Goal: Find contact information: Find contact information

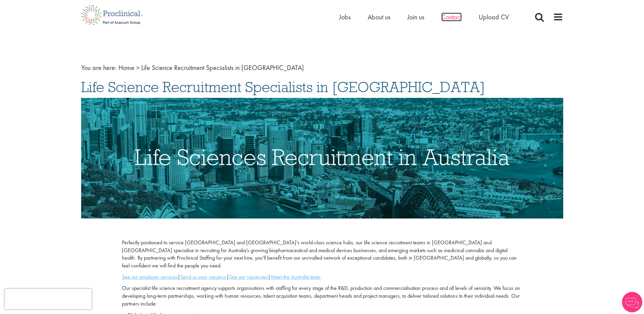
click at [447, 15] on span "Contact" at bounding box center [451, 17] width 20 height 9
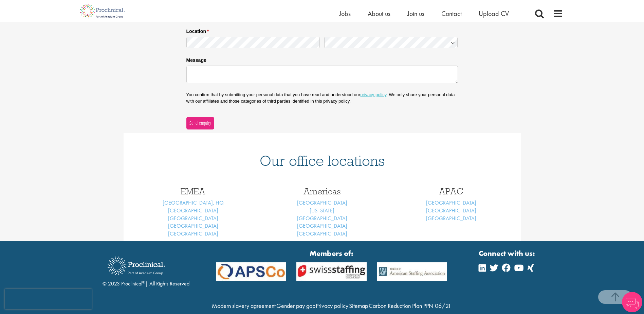
scroll to position [176, 0]
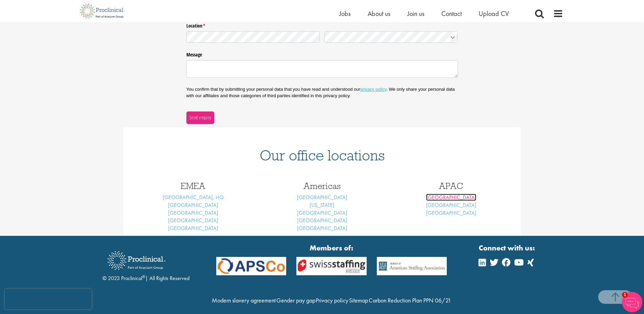
click at [453, 197] on link "[GEOGRAPHIC_DATA]" at bounding box center [451, 196] width 50 height 7
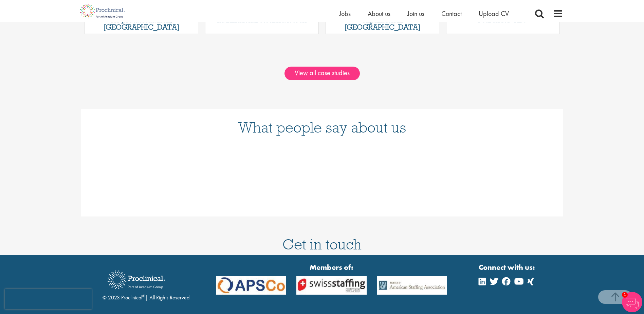
scroll to position [748, 0]
